Goal: Task Accomplishment & Management: Manage account settings

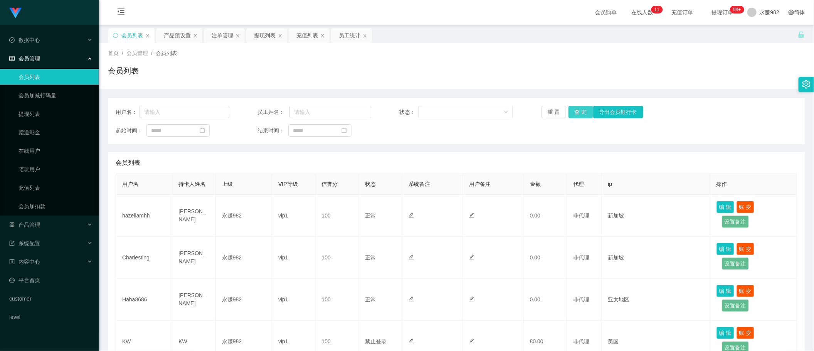
click at [573, 113] on button "查 询" at bounding box center [580, 112] width 25 height 12
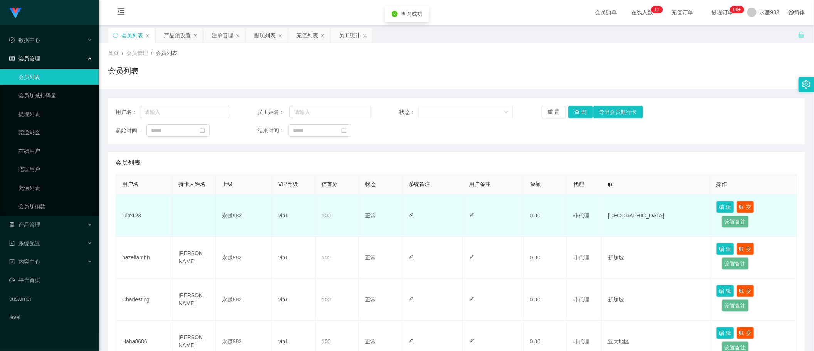
click at [137, 219] on td "luke123" at bounding box center [144, 216] width 56 height 42
click at [135, 218] on td "luke123" at bounding box center [144, 216] width 56 height 42
copy td "luke123"
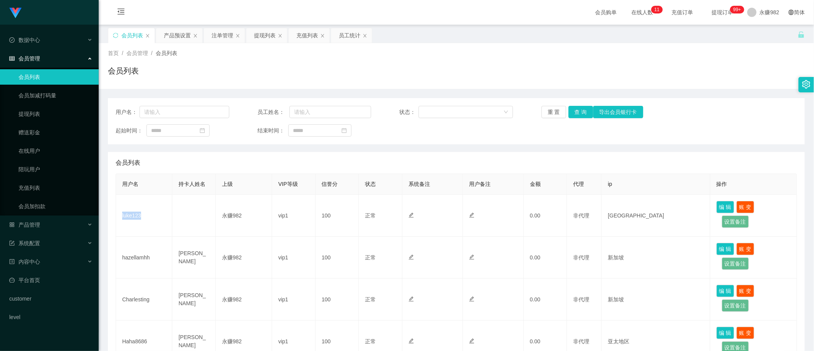
click at [551, 85] on div "首页 / 会员管理 / 会员列表 / 会员列表" at bounding box center [456, 66] width 715 height 46
click at [580, 112] on button "查 询" at bounding box center [580, 112] width 25 height 12
click at [406, 143] on div "用户名： 员工姓名： 状态： 重 置 查 询 导出会员银行卡 起始时间： 结束时间：" at bounding box center [456, 121] width 697 height 46
click at [577, 116] on button "查 询" at bounding box center [580, 112] width 25 height 12
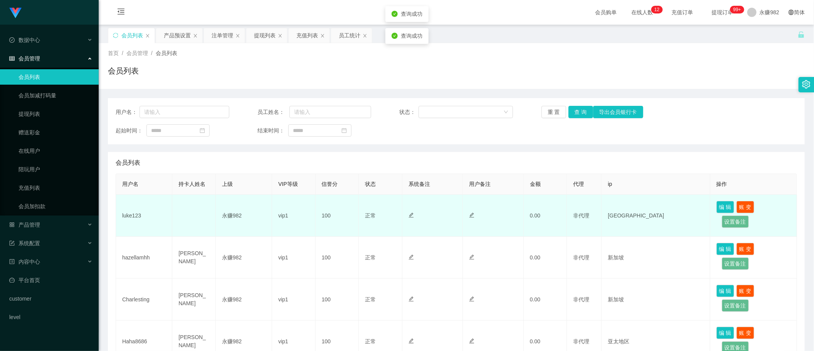
click at [136, 215] on td "luke123" at bounding box center [144, 216] width 56 height 42
copy td "luke123"
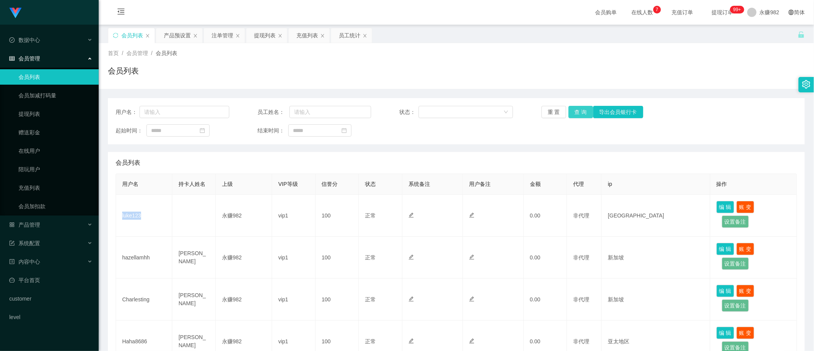
click at [575, 114] on button "查 询" at bounding box center [580, 112] width 25 height 12
click at [179, 37] on div "产品预设置" at bounding box center [177, 35] width 27 height 15
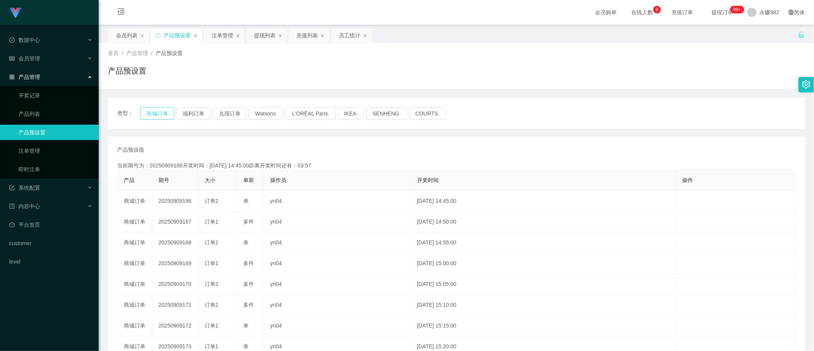
click at [166, 110] on button "商城订单" at bounding box center [157, 114] width 34 height 12
click at [188, 110] on button "福利订单" at bounding box center [193, 114] width 34 height 12
click at [155, 116] on button "商城订单" at bounding box center [157, 114] width 34 height 12
click at [212, 116] on div "类型： 商城订单 福利订单 兑现订单 Watsons. L'ORÉAL Paris. IKEA. [GEOGRAPHIC_DATA]. COURTS." at bounding box center [456, 114] width 678 height 12
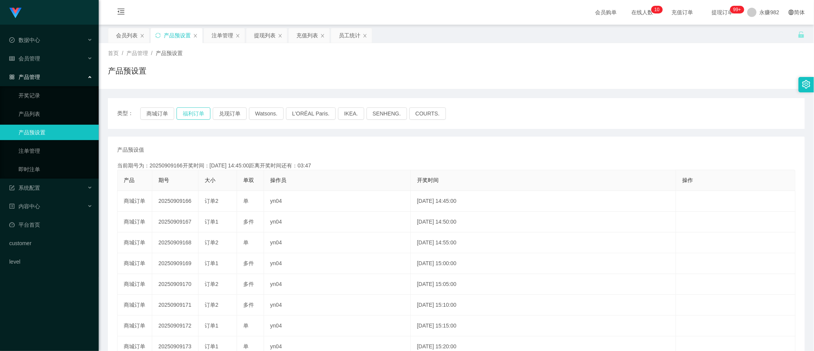
click at [197, 116] on button "福利订单" at bounding box center [193, 114] width 34 height 12
click at [190, 118] on button "福利订单" at bounding box center [193, 114] width 34 height 12
click at [222, 35] on div "注单管理" at bounding box center [223, 35] width 22 height 15
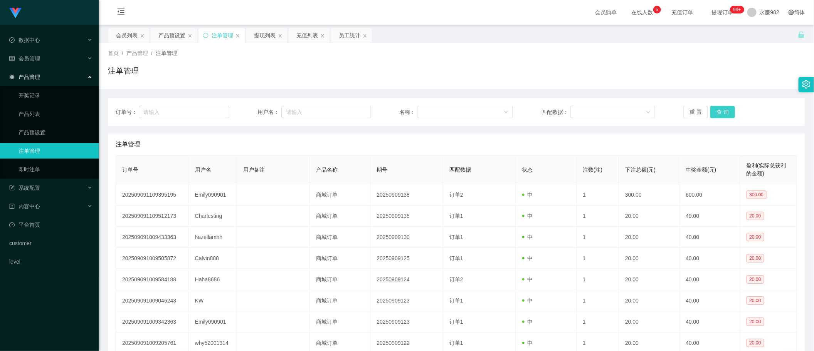
click at [716, 114] on button "查 询" at bounding box center [722, 112] width 25 height 12
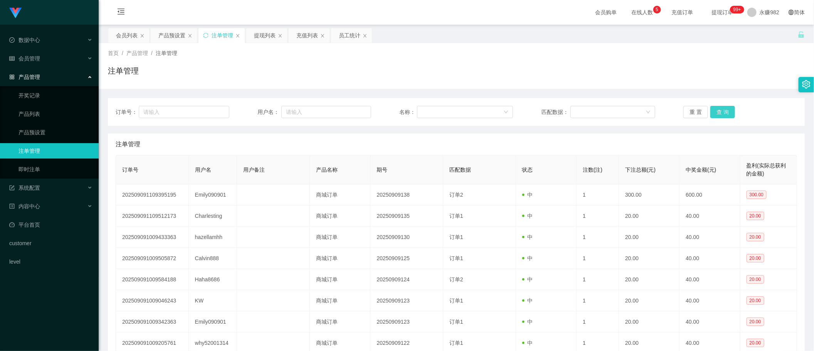
click at [716, 114] on button "查 询" at bounding box center [722, 112] width 25 height 12
click at [727, 112] on button "查 询" at bounding box center [722, 112] width 25 height 12
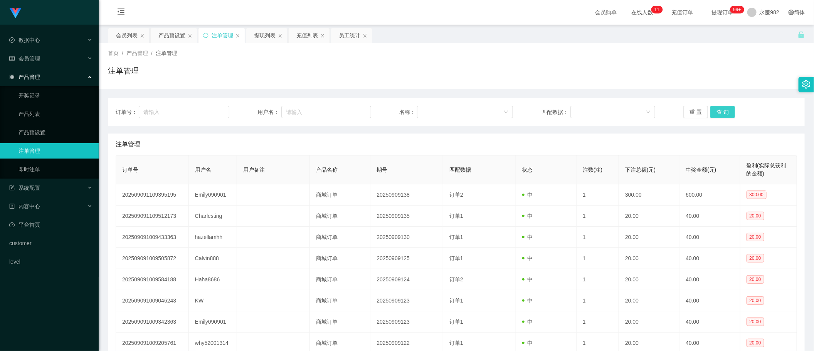
click at [727, 112] on button "查 询" at bounding box center [722, 112] width 25 height 12
click at [718, 111] on button "查 询" at bounding box center [722, 112] width 25 height 12
click at [523, 141] on div "注单管理" at bounding box center [456, 145] width 681 height 22
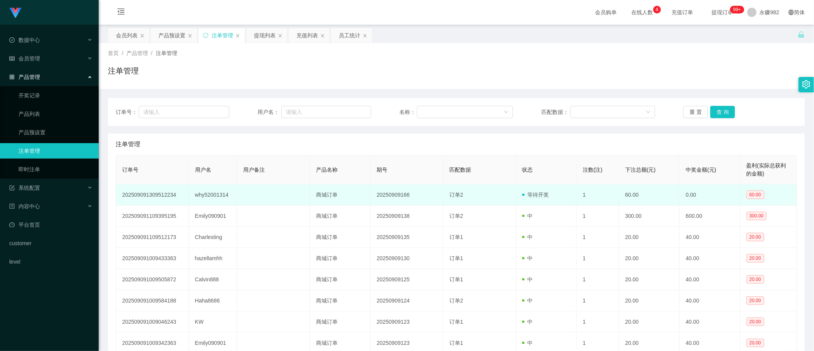
click at [202, 195] on td "why52001314" at bounding box center [213, 195] width 49 height 21
copy td "why52001314"
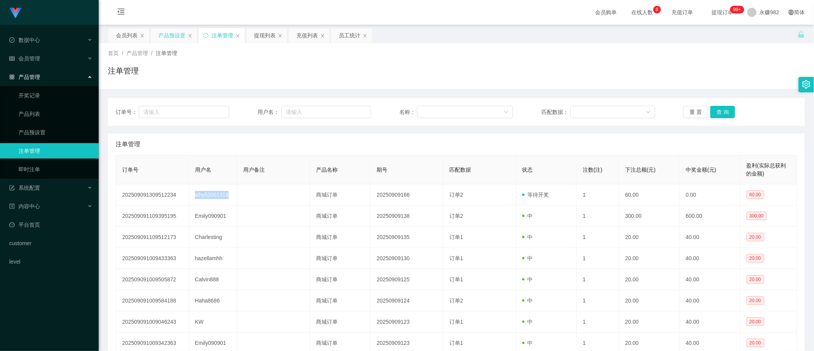
click at [176, 39] on div "产品预设置" at bounding box center [171, 35] width 27 height 15
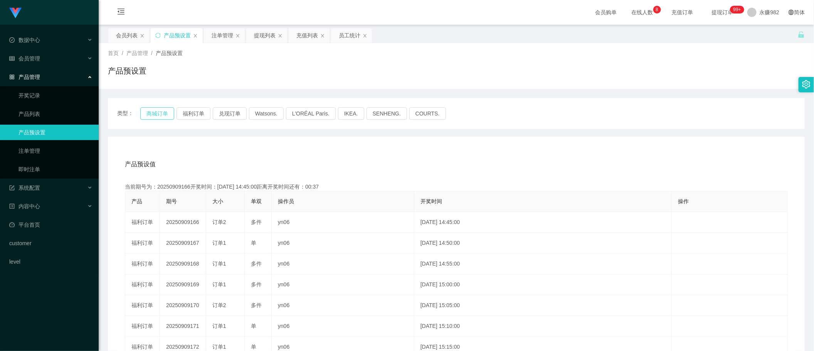
click at [161, 113] on button "商城订单" at bounding box center [157, 114] width 34 height 12
click at [582, 161] on div "产品预设值 添加期号" at bounding box center [456, 165] width 663 height 22
click at [217, 41] on div "注单管理" at bounding box center [223, 35] width 22 height 15
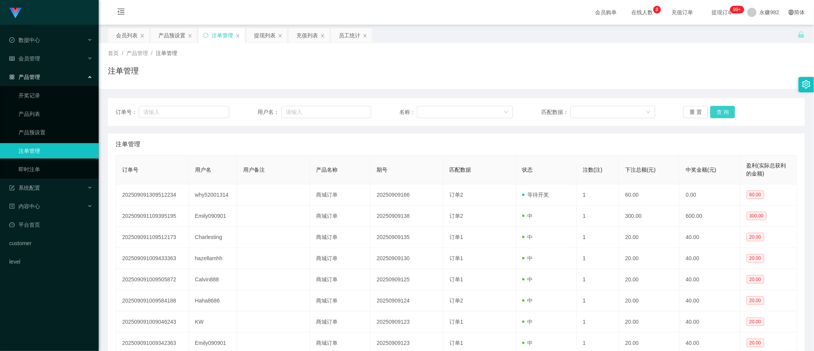
click at [728, 118] on button "查 询" at bounding box center [722, 112] width 25 height 12
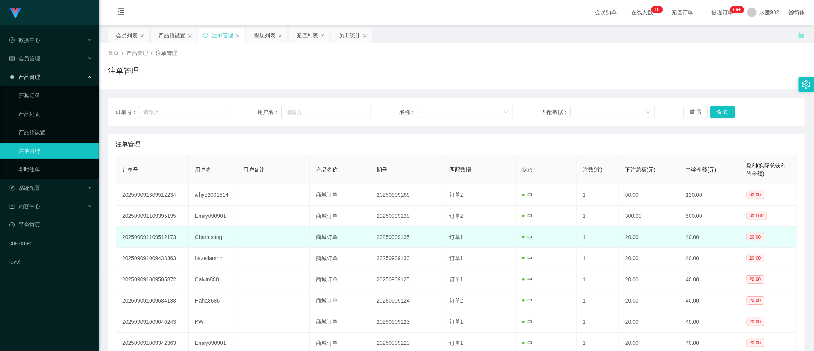
click at [549, 245] on td "中" at bounding box center [546, 237] width 61 height 21
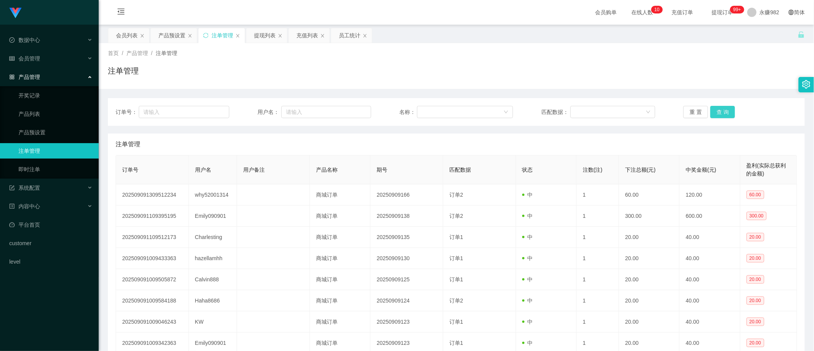
click at [718, 109] on button "查 询" at bounding box center [722, 112] width 25 height 12
click at [729, 113] on button "查 询" at bounding box center [722, 112] width 25 height 12
click at [407, 83] on div "注单管理" at bounding box center [456, 74] width 697 height 18
click at [716, 116] on button "查 询" at bounding box center [722, 112] width 25 height 12
click at [124, 38] on div "会员列表" at bounding box center [127, 35] width 22 height 15
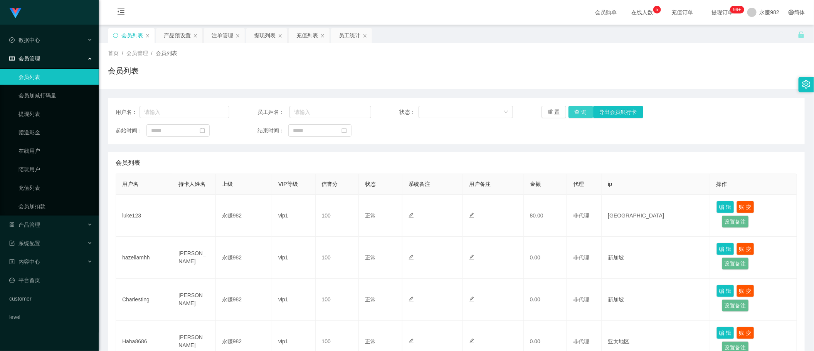
click at [578, 114] on button "查 询" at bounding box center [580, 112] width 25 height 12
click at [475, 137] on div "用户名： 员工姓名： 状态： 重 置 查 询 导出会员银行卡 起始时间： 结束时间：" at bounding box center [456, 121] width 697 height 46
click at [582, 114] on button "查 询" at bounding box center [580, 112] width 25 height 12
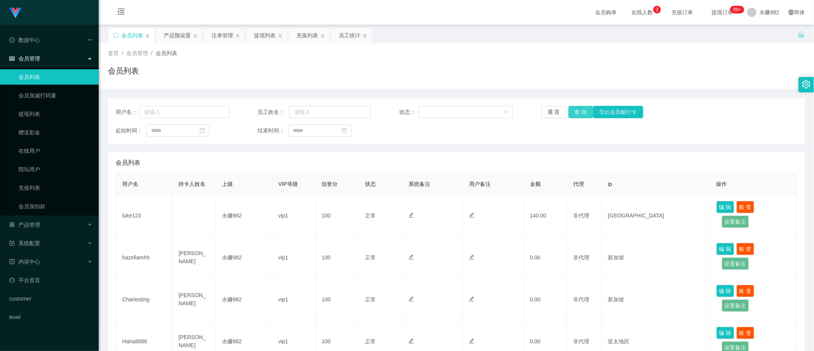
click at [577, 112] on button "查 询" at bounding box center [580, 112] width 25 height 12
click at [573, 113] on button "查 询" at bounding box center [580, 112] width 25 height 12
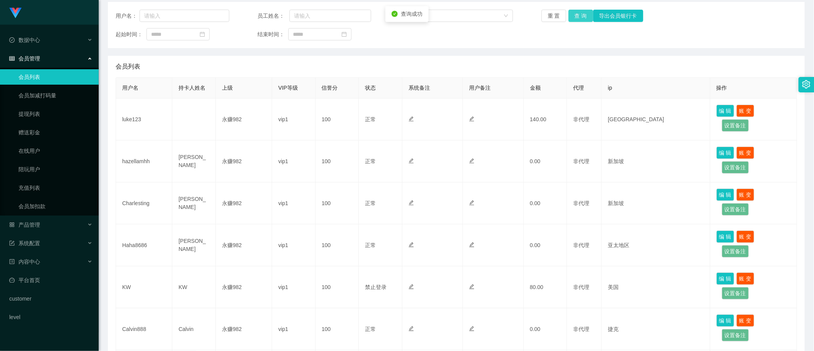
scroll to position [145, 0]
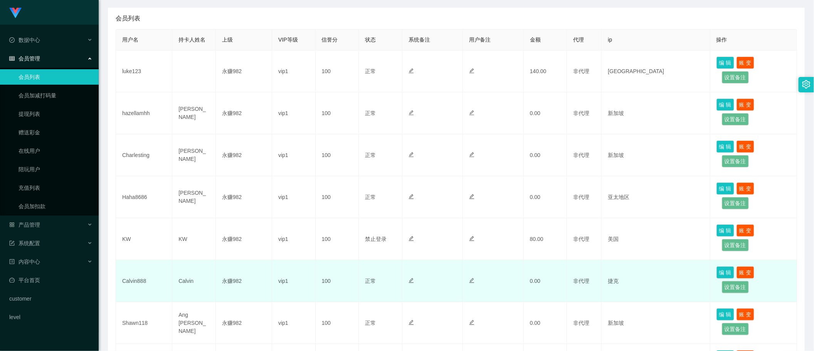
click at [143, 281] on td "Calvin888" at bounding box center [144, 282] width 56 height 42
copy td "Calvin888"
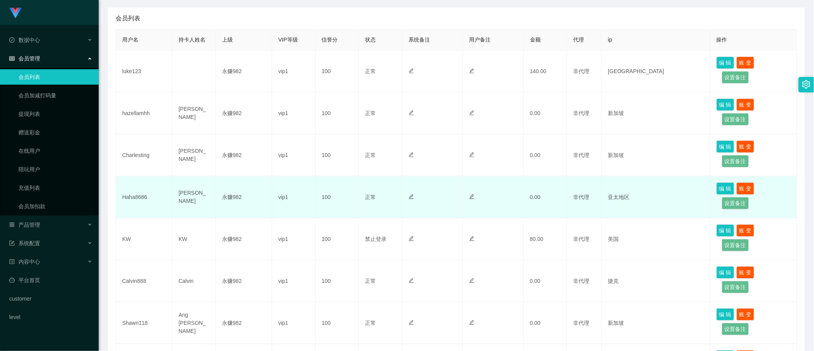
click at [287, 212] on td "vip1" at bounding box center [294, 197] width 44 height 42
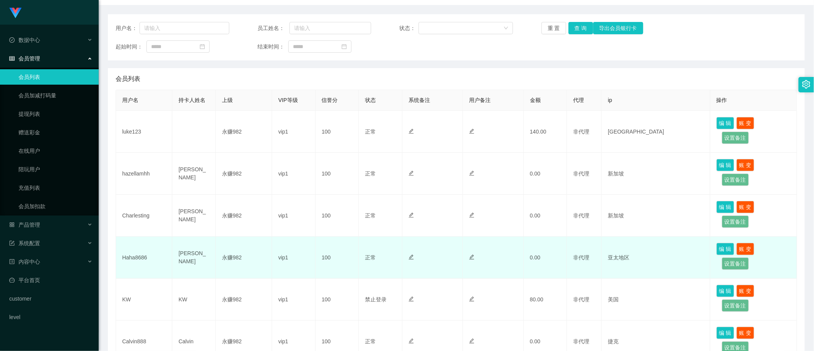
scroll to position [0, 0]
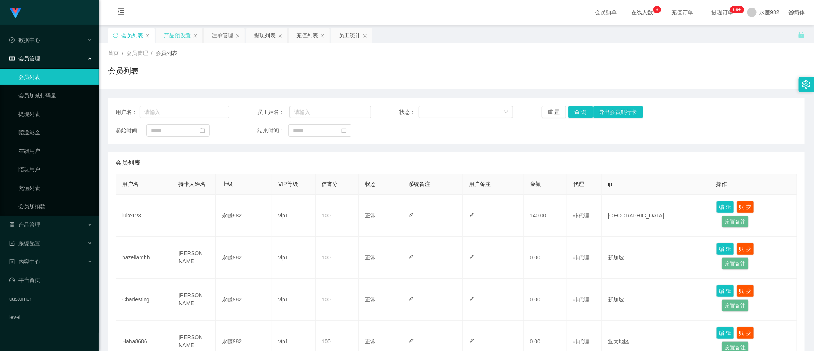
click at [184, 35] on div "产品预设置" at bounding box center [177, 35] width 27 height 15
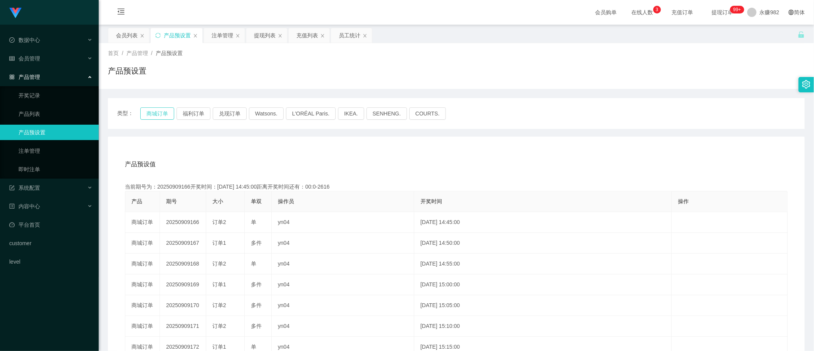
click at [166, 113] on button "商城订单" at bounding box center [157, 114] width 34 height 12
click at [188, 116] on button "福利订单" at bounding box center [193, 114] width 34 height 12
click at [153, 111] on button "商城订单" at bounding box center [157, 114] width 34 height 12
click at [195, 112] on button "福利订单" at bounding box center [193, 114] width 34 height 12
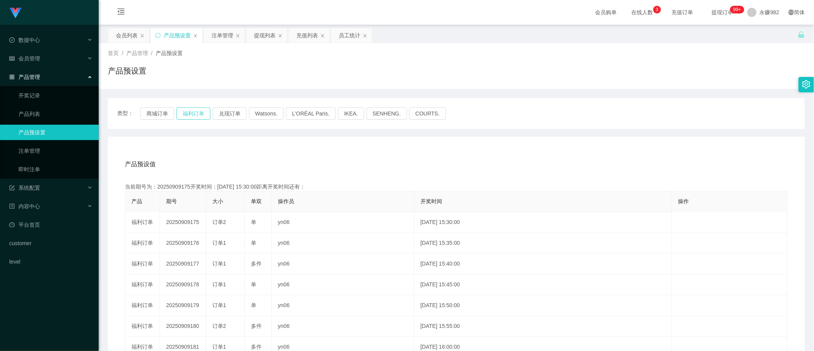
click at [195, 112] on button "福利订单" at bounding box center [193, 114] width 34 height 12
click at [417, 155] on div "产品预设值 添加期号" at bounding box center [456, 165] width 663 height 22
click at [186, 113] on button "福利订单" at bounding box center [193, 114] width 34 height 12
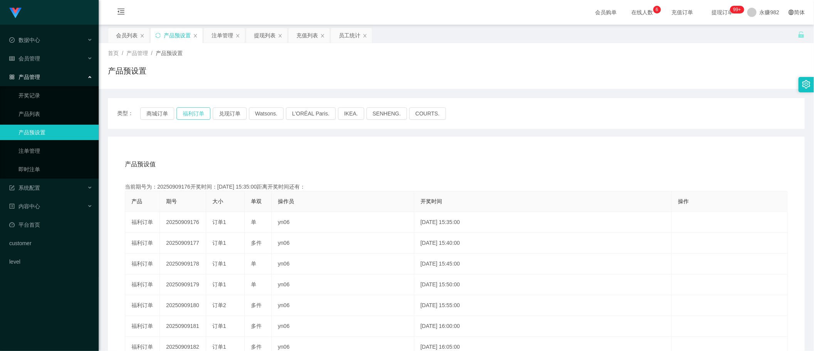
click at [186, 113] on button "福利订单" at bounding box center [193, 114] width 34 height 12
click at [164, 113] on button "商城订单" at bounding box center [157, 114] width 34 height 12
click at [190, 113] on button "福利订单" at bounding box center [193, 114] width 34 height 12
click at [219, 35] on div "注单管理" at bounding box center [223, 35] width 22 height 15
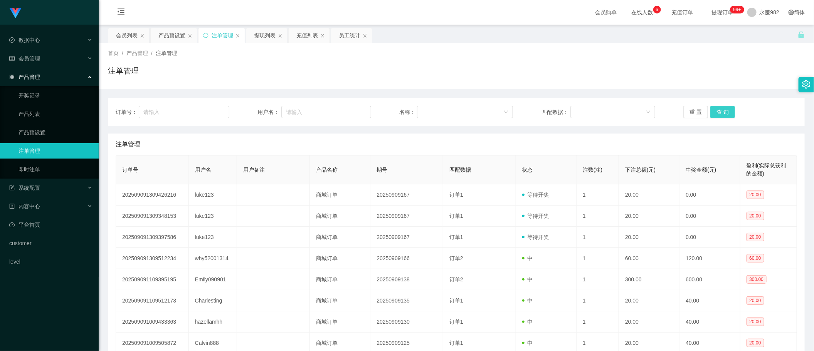
click at [718, 110] on button "查 询" at bounding box center [722, 112] width 25 height 12
click at [715, 112] on button "查 询" at bounding box center [722, 112] width 25 height 12
click at [716, 116] on button "查 询" at bounding box center [722, 112] width 25 height 12
click at [726, 114] on button "查 询" at bounding box center [722, 112] width 25 height 12
click at [725, 114] on button "查 询" at bounding box center [722, 112] width 25 height 12
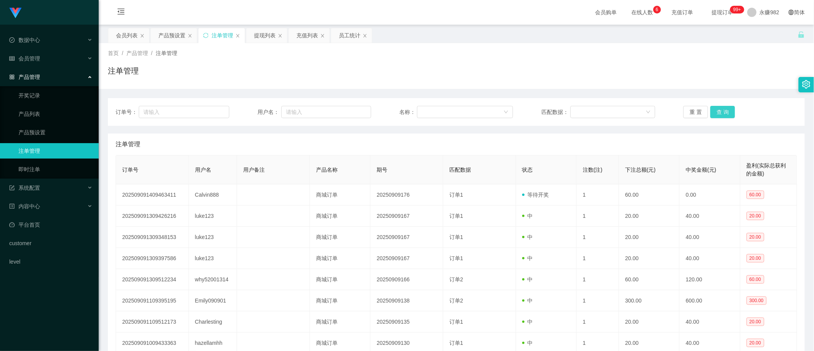
click at [721, 114] on button "查 询" at bounding box center [722, 112] width 25 height 12
click at [722, 113] on button "查 询" at bounding box center [722, 112] width 25 height 12
click at [722, 110] on button "查 询" at bounding box center [722, 112] width 25 height 12
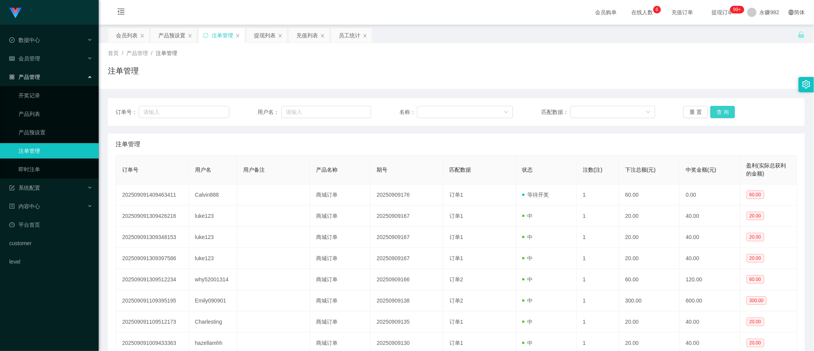
click at [722, 110] on button "查 询" at bounding box center [722, 112] width 25 height 12
click at [265, 35] on div "提现列表" at bounding box center [265, 35] width 22 height 15
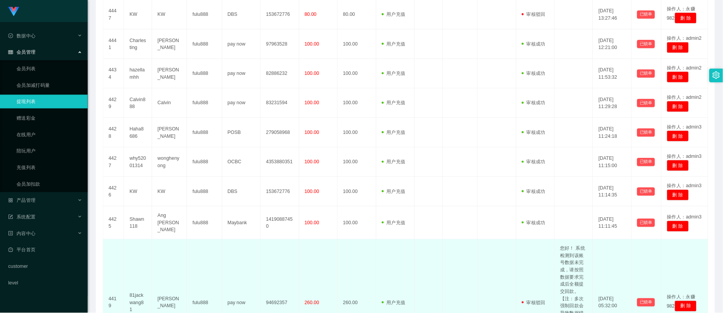
scroll to position [289, 0]
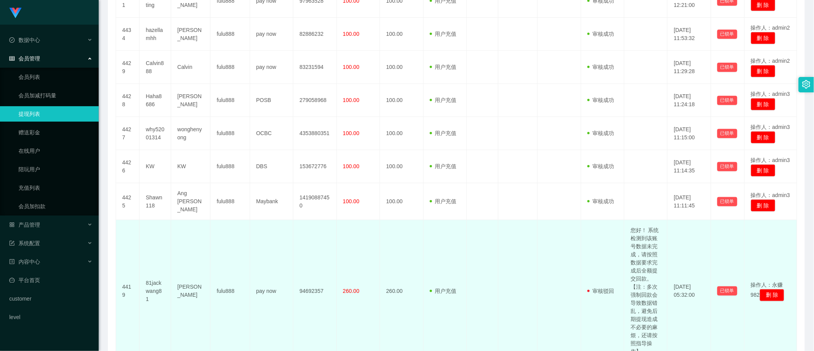
click at [631, 264] on td "您好！ 系统检测到该账号数据未完成，请按照数据要求完成后全额提交回款。【注：多次强制回款会导致数据错乱，避免后期提现造成不必要的麻烦，还请按照指导操作】" at bounding box center [645, 291] width 43 height 142
copy td "您好！ 系统检测到该账号数据未完成，请按照数据要求完成后全额提交回款。【注：多次强制回款会导致数据错乱，避免后期提现造成不必要的麻烦，还请按照指导操作】"
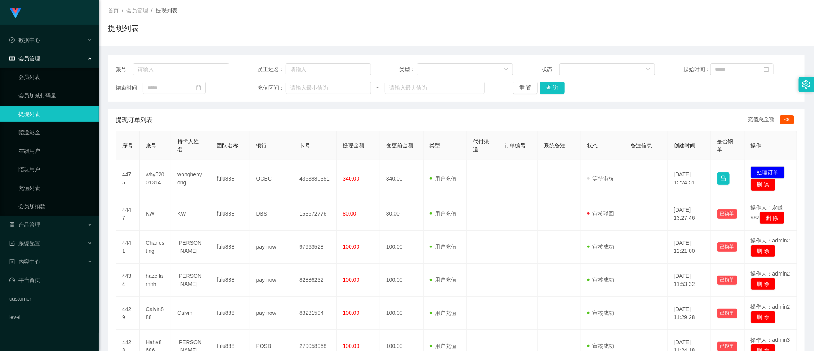
scroll to position [43, 0]
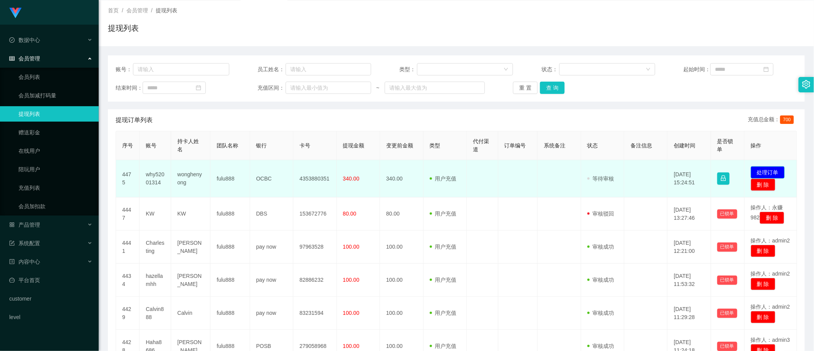
click at [754, 172] on button "处理订单" at bounding box center [768, 172] width 34 height 12
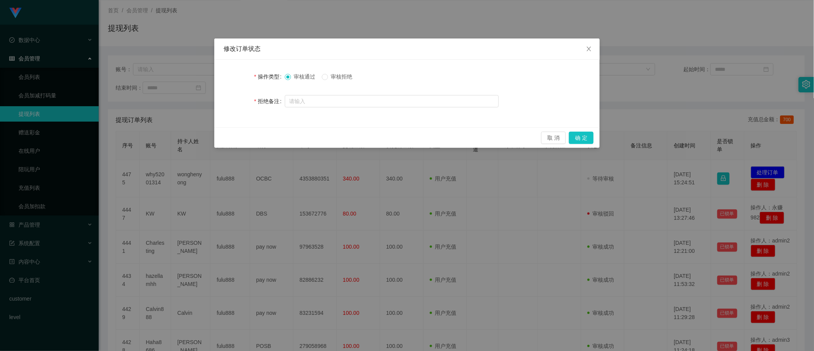
click at [333, 77] on span "审核拒绝" at bounding box center [342, 77] width 28 height 6
click at [340, 101] on input "text" at bounding box center [392, 101] width 214 height 12
paste input "您好！ 系统检测到该账号数据未完成，请按照数据要求完成后全额提交回款。【注：多次强制回款会导致数据错乱，避免后期提现造成不必要的麻烦，还请按照指导操作】"
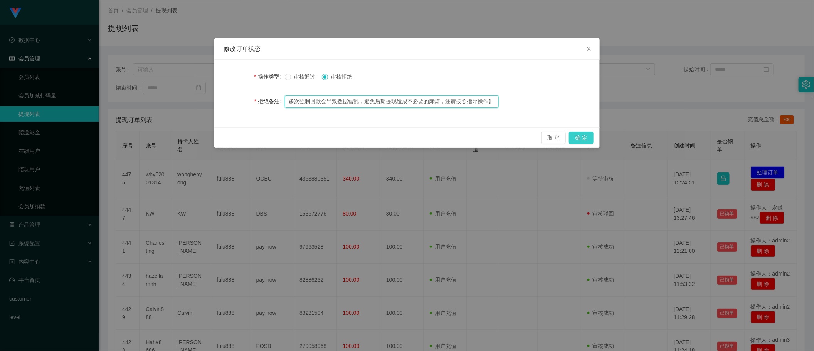
type input "您好！ 系统检测到该账号数据未完成，请按照数据要求完成后全额提交回款。【注：多次强制回款会导致数据错乱，避免后期提现造成不必要的麻烦，还请按照指导操作】"
click at [577, 135] on button "确 定" at bounding box center [581, 138] width 25 height 12
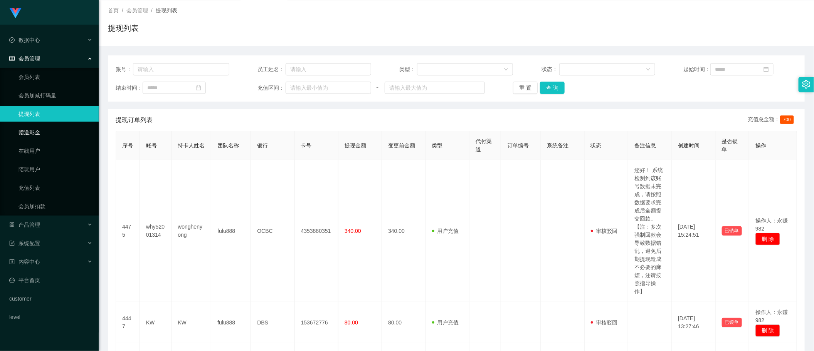
scroll to position [0, 0]
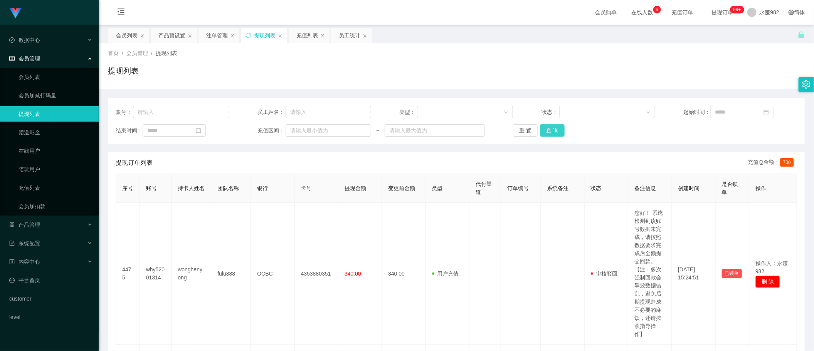
click at [545, 135] on button "查 询" at bounding box center [552, 130] width 25 height 12
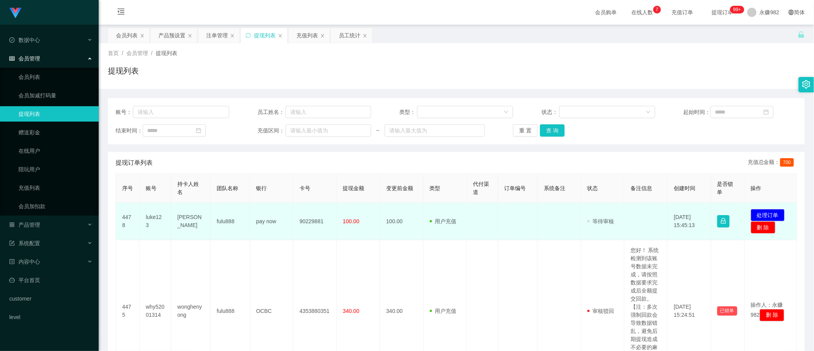
drag, startPoint x: 577, startPoint y: 222, endPoint x: 370, endPoint y: 227, distance: 206.6
click at [577, 222] on tr "4478 luke123 Luke fulu888 pay now 90229881 100.00 100.00 用户充值 人工扣款 审核驳回 审核成功 等待…" at bounding box center [456, 221] width 681 height 37
click at [180, 222] on td "[PERSON_NAME]" at bounding box center [190, 221] width 39 height 37
copy td "[PERSON_NAME]"
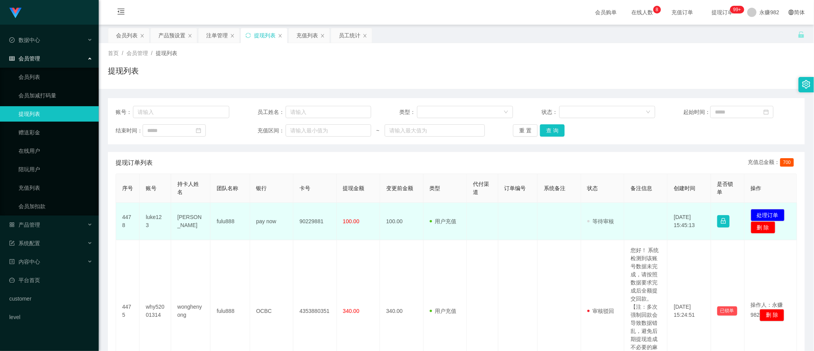
drag, startPoint x: 466, startPoint y: 218, endPoint x: 427, endPoint y: 219, distance: 38.6
click at [467, 218] on td at bounding box center [483, 221] width 32 height 37
click at [159, 216] on td "luke123" at bounding box center [156, 221] width 32 height 37
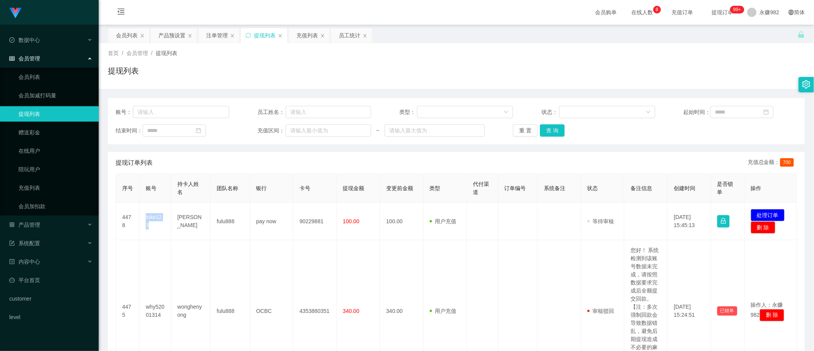
copy td "luke123"
click at [453, 54] on div "首页 / 会员管理 / 提现列表 /" at bounding box center [456, 53] width 697 height 8
